Goal: Browse casually: Explore the website without a specific task or goal

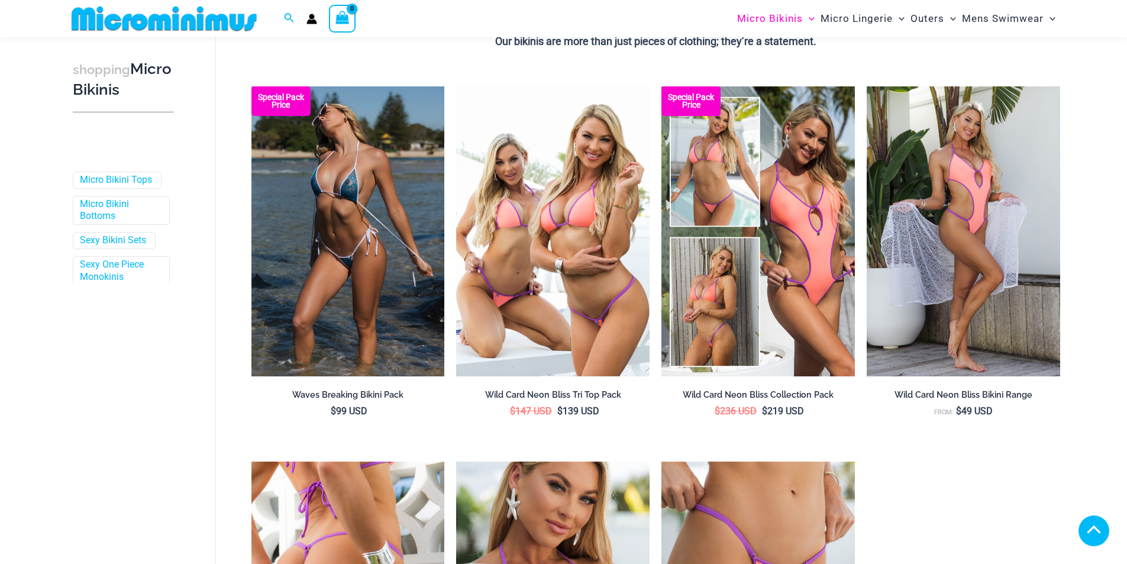
scroll to position [581, 0]
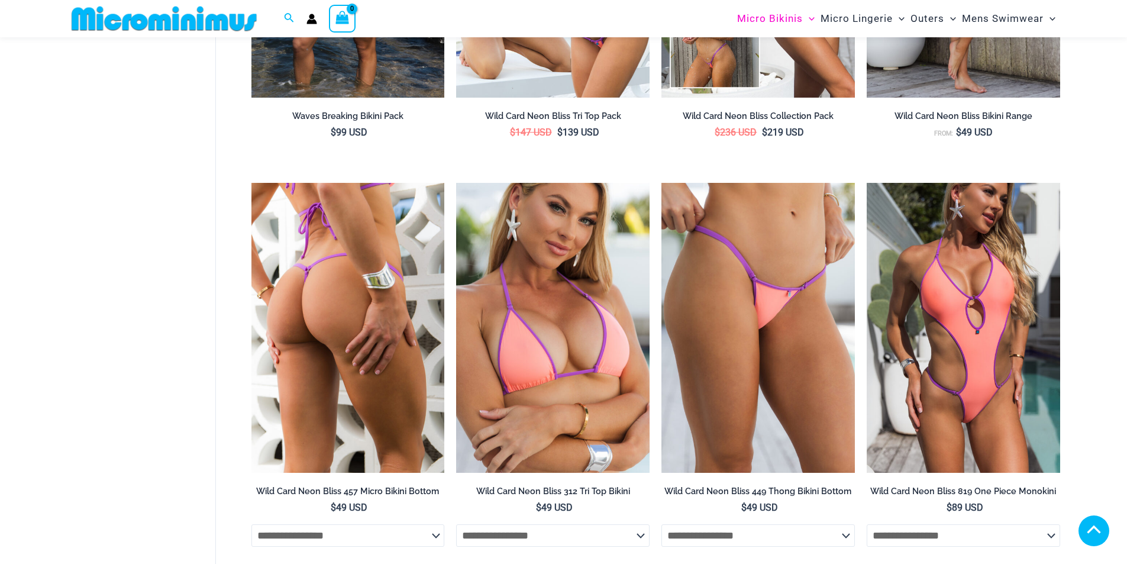
click at [327, 278] on img at bounding box center [347, 328] width 193 height 290
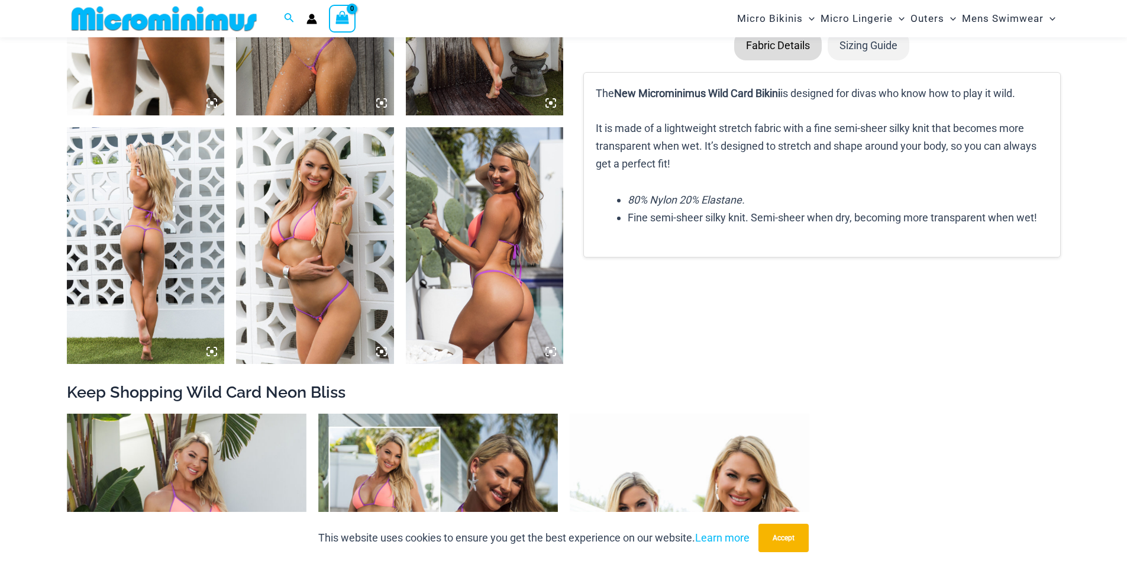
scroll to position [1282, 0]
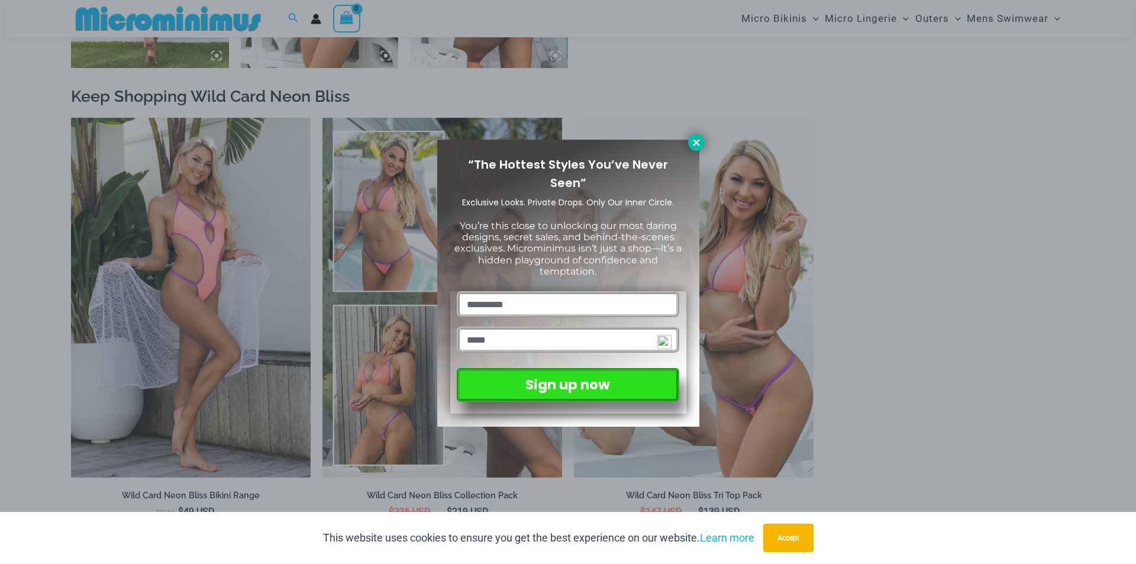
click at [697, 140] on icon at bounding box center [696, 142] width 11 height 11
